Goal: Communication & Community: Answer question/provide support

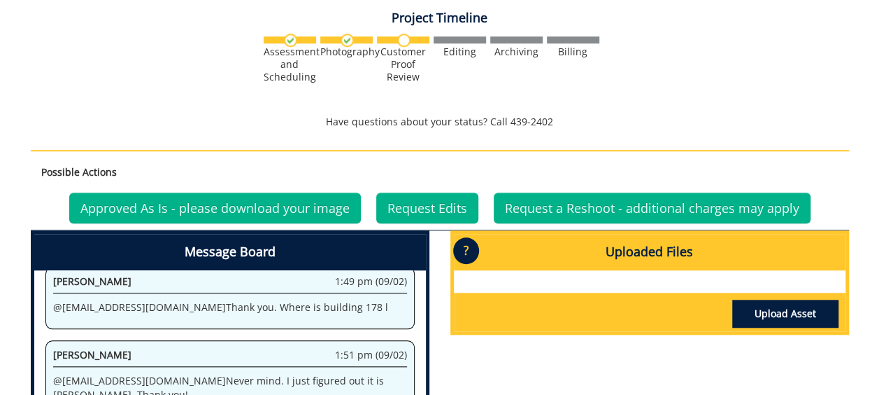
scroll to position [504, 0]
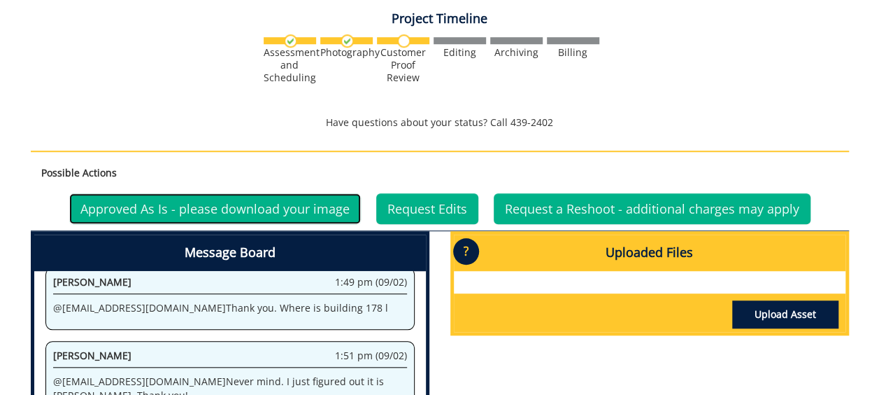
click at [298, 194] on link "Approved As Is - please download your image" at bounding box center [215, 208] width 292 height 31
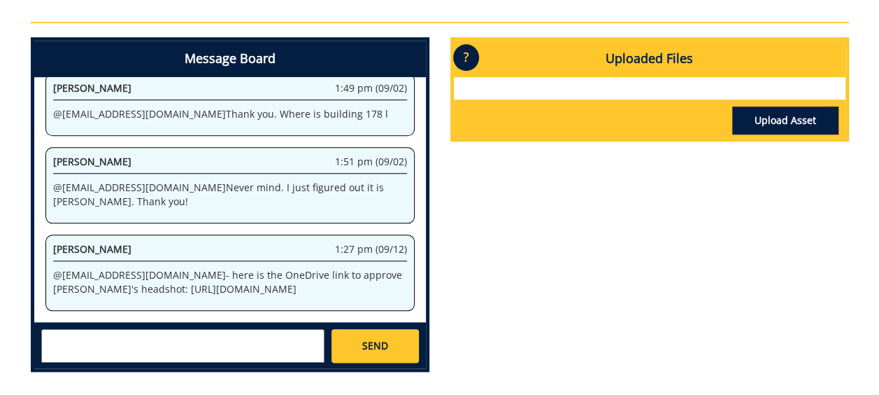
scroll to position [639, 0]
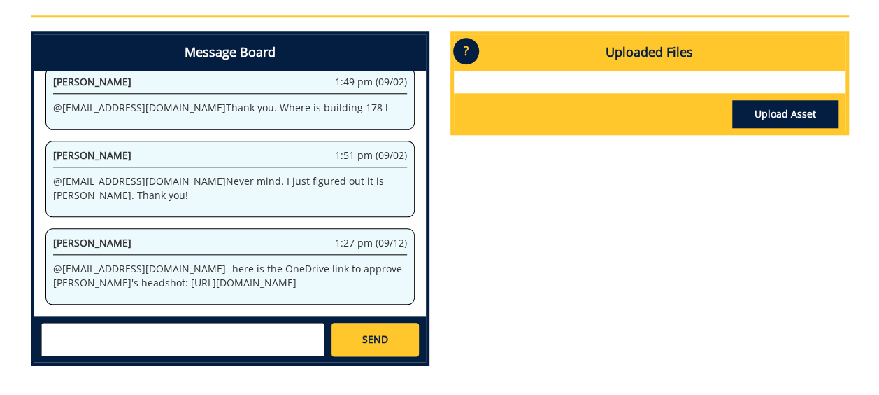
click at [83, 322] on textarea at bounding box center [182, 339] width 283 height 34
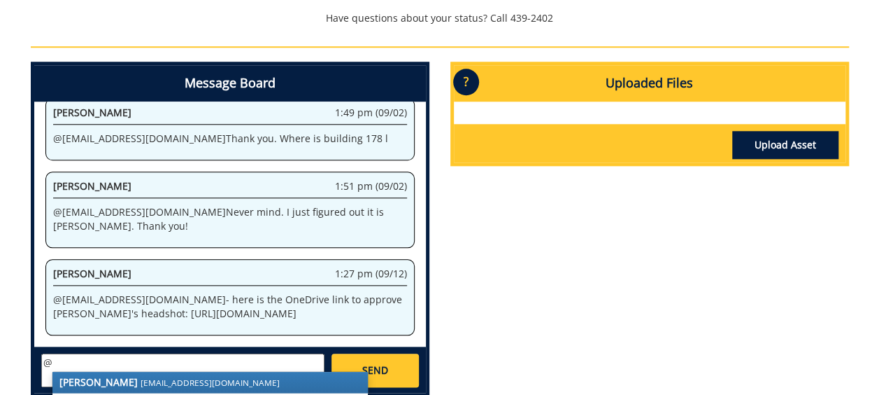
scroll to position [609, 0]
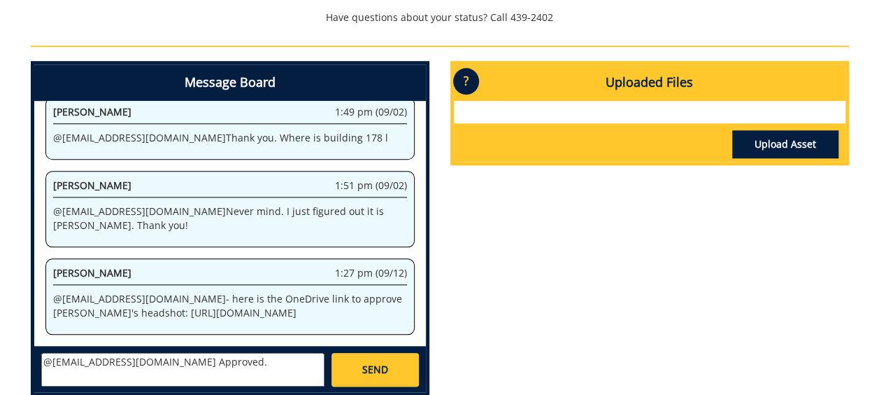
type textarea "@[EMAIL_ADDRESS][DOMAIN_NAME] Approved."
click at [372, 362] on span "SEND" at bounding box center [375, 369] width 26 height 14
